Goal: Check status

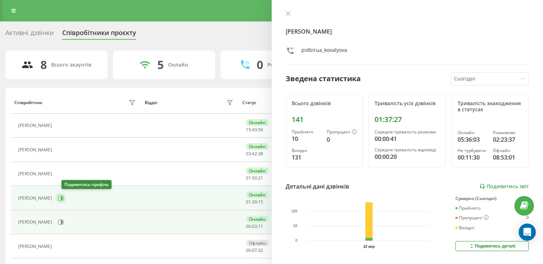
click at [64, 200] on icon at bounding box center [61, 198] width 6 height 6
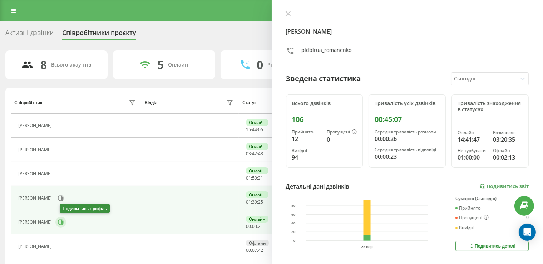
click at [62, 223] on icon at bounding box center [61, 222] width 6 height 6
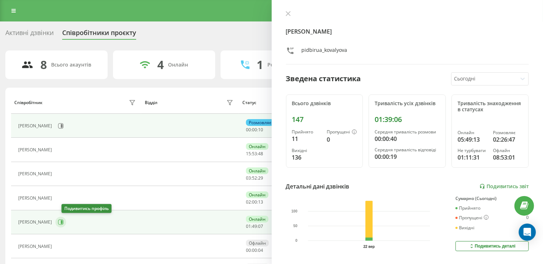
click at [64, 222] on icon at bounding box center [60, 221] width 5 height 5
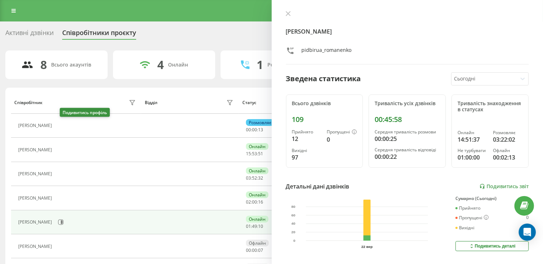
click at [63, 123] on icon at bounding box center [59, 125] width 5 height 5
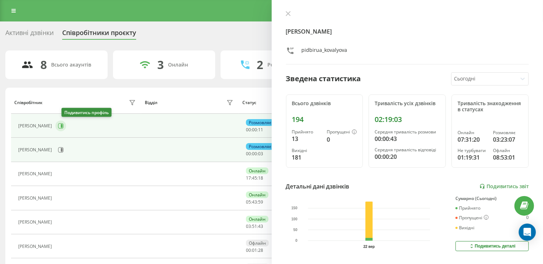
click at [64, 123] on icon at bounding box center [60, 125] width 5 height 5
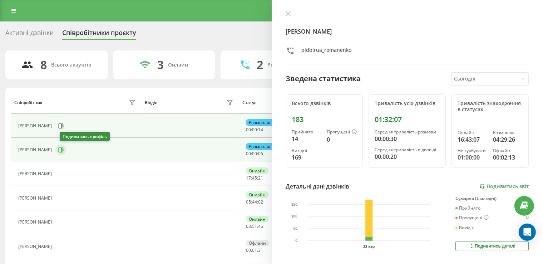
click at [63, 149] on icon at bounding box center [61, 150] width 6 height 6
